Goal: Task Accomplishment & Management: Use online tool/utility

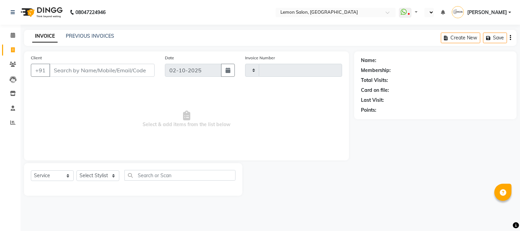
select select "service"
type input "3221"
select select "en"
select select "565"
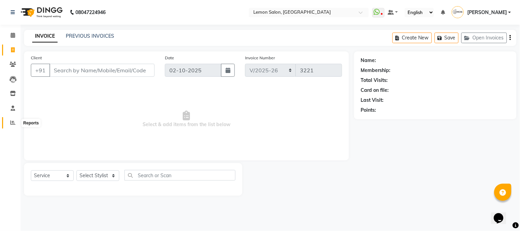
click at [10, 122] on icon at bounding box center [12, 122] width 5 height 5
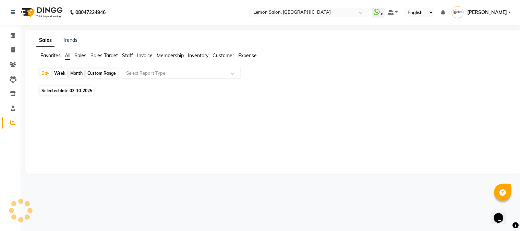
click at [72, 76] on div "Month" at bounding box center [77, 74] width 16 height 10
select select "10"
select select "2025"
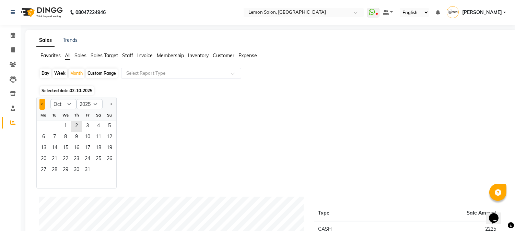
click at [40, 101] on button "Previous month" at bounding box center [41, 104] width 5 height 11
select select "9"
click at [52, 170] on span "30" at bounding box center [54, 170] width 11 height 11
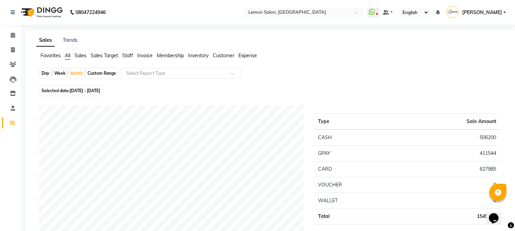
click at [127, 56] on span "Staff" at bounding box center [127, 55] width 11 height 6
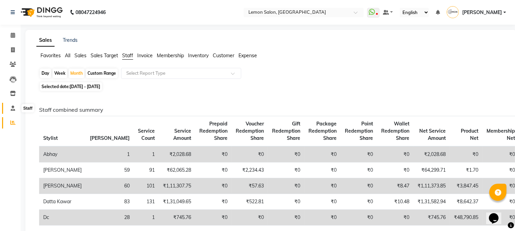
click at [11, 109] on icon at bounding box center [13, 108] width 4 height 5
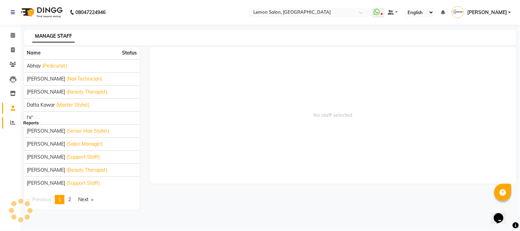
click at [14, 126] on span at bounding box center [13, 123] width 12 height 8
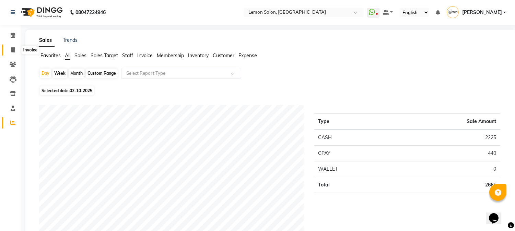
click at [15, 49] on span at bounding box center [13, 50] width 12 height 8
select select "565"
select select "service"
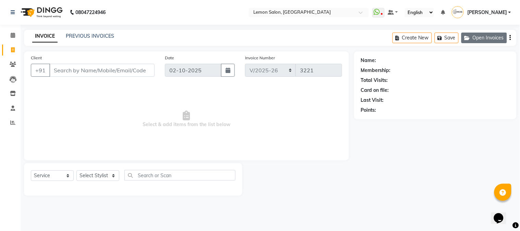
click at [481, 38] on button "Open Invoices" at bounding box center [485, 38] width 46 height 11
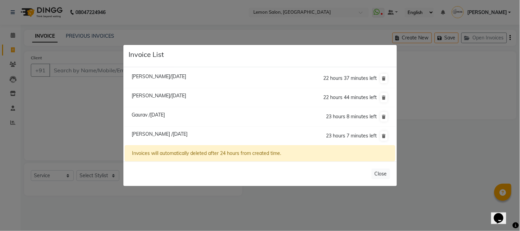
click at [156, 115] on span "Gaurav /[DATE]" at bounding box center [148, 115] width 33 height 6
type input "9820101289"
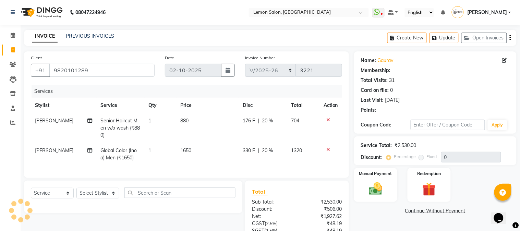
type input "20"
select select "1: Object"
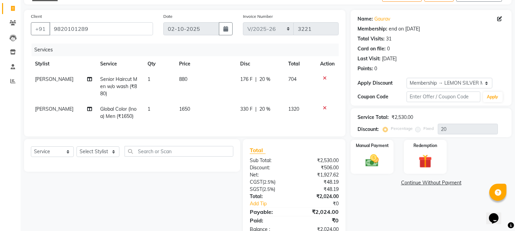
scroll to position [66, 0]
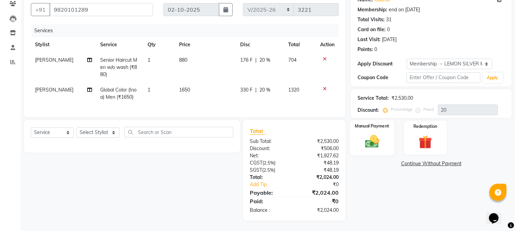
click at [369, 142] on img at bounding box center [372, 142] width 23 height 16
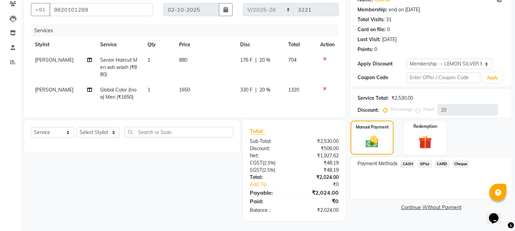
click at [438, 160] on span "CARD" at bounding box center [442, 164] width 15 height 8
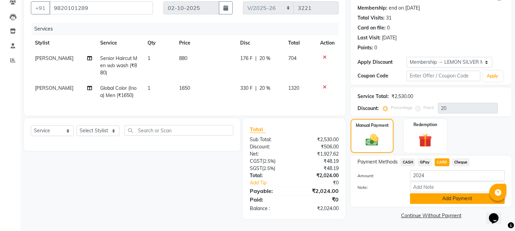
click at [427, 196] on button "Add Payment" at bounding box center [457, 198] width 95 height 11
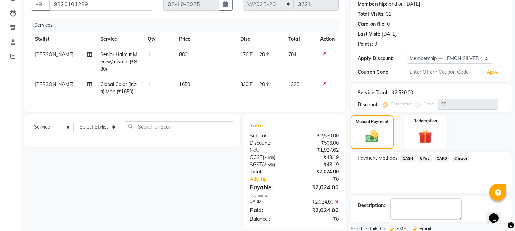
scroll to position [115, 0]
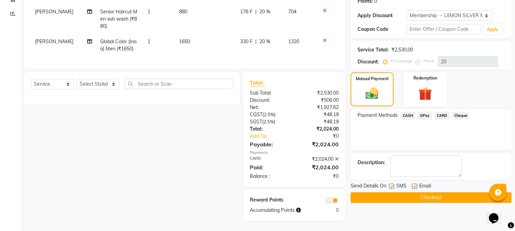
click at [391, 184] on label at bounding box center [391, 186] width 5 height 5
click at [391, 185] on input "checkbox" at bounding box center [391, 187] width 4 height 4
checkbox input "false"
click at [413, 184] on label at bounding box center [414, 186] width 5 height 5
click at [413, 185] on input "checkbox" at bounding box center [414, 187] width 4 height 4
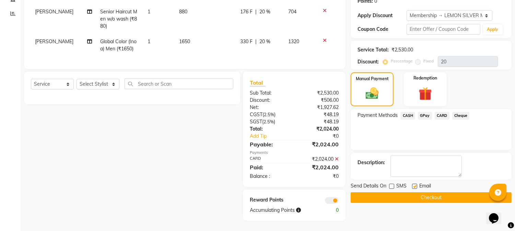
checkbox input "false"
click at [413, 192] on button "Checkout" at bounding box center [431, 197] width 161 height 11
